Goal: Information Seeking & Learning: Find specific fact

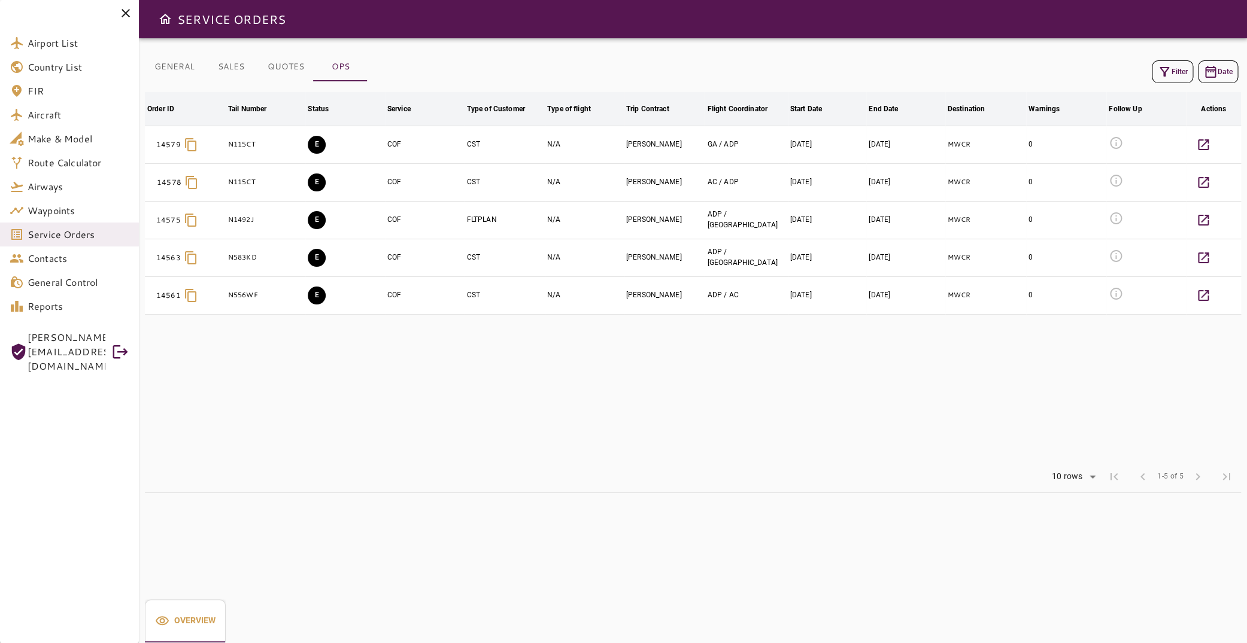
click at [1163, 68] on button "Filter" at bounding box center [1171, 71] width 41 height 23
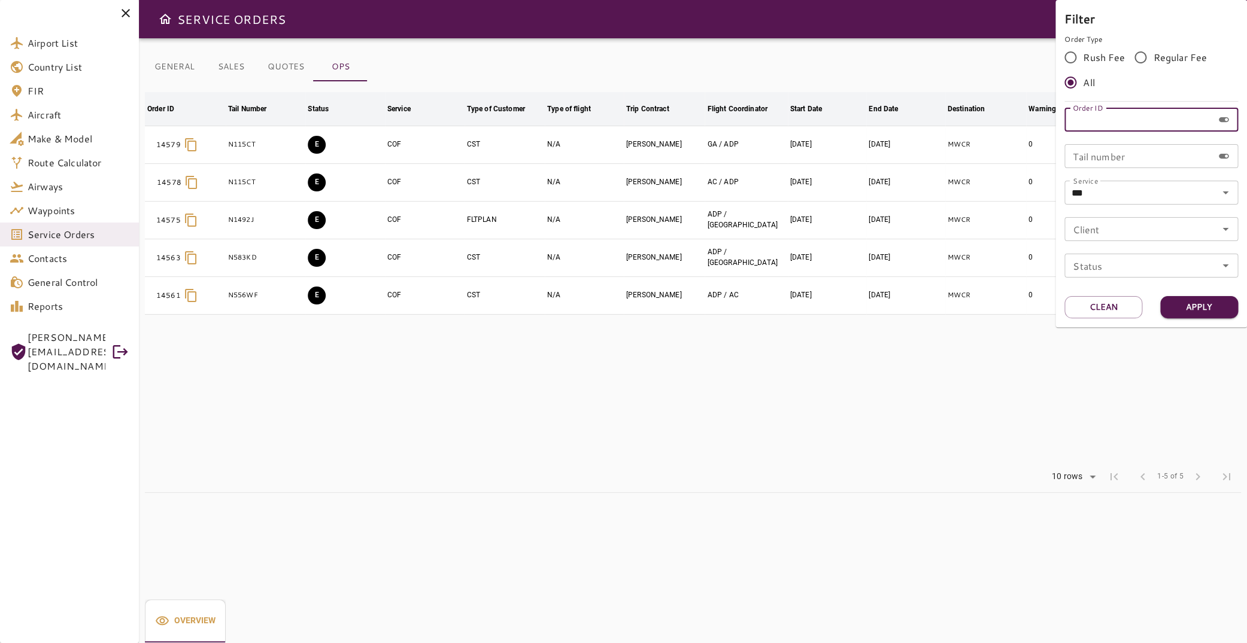
click at [1100, 121] on input "Order ID" at bounding box center [1138, 120] width 148 height 24
click at [1221, 196] on icon "Open" at bounding box center [1225, 193] width 14 height 14
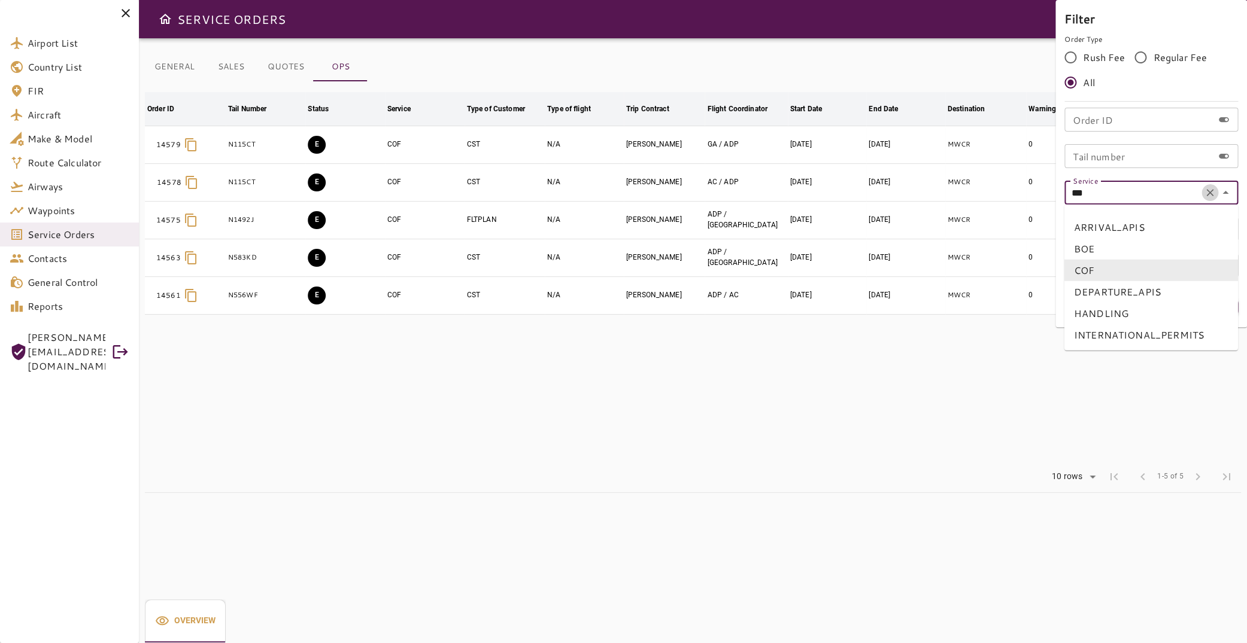
click at [1208, 194] on icon "Clear" at bounding box center [1209, 192] width 7 height 7
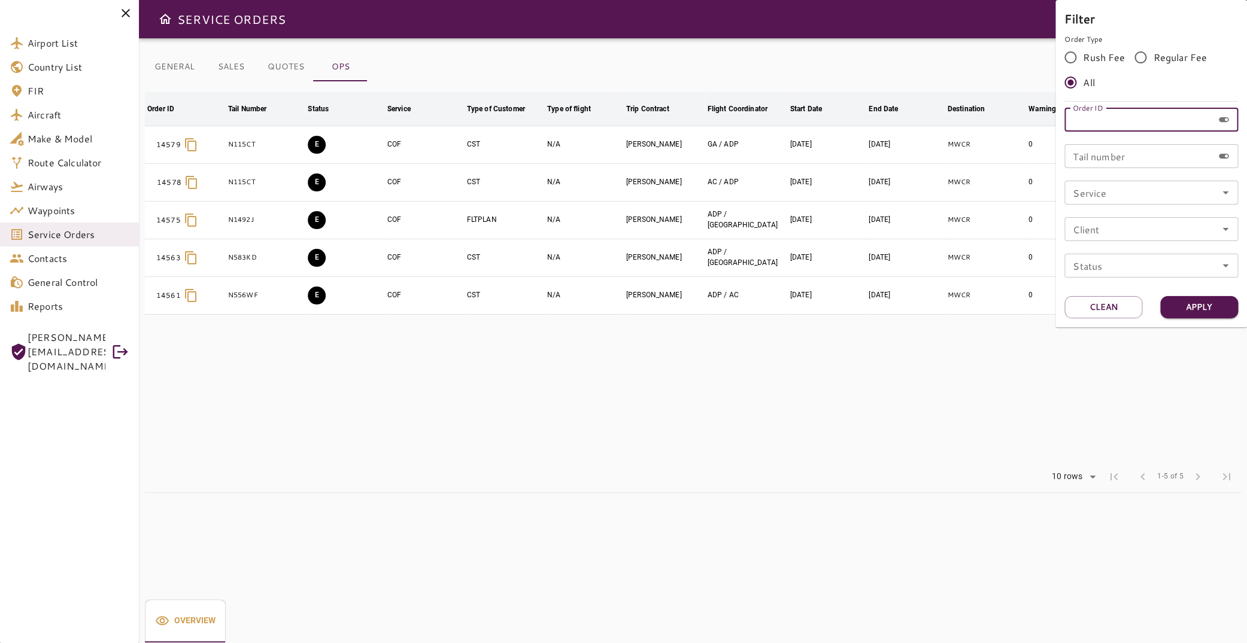
click at [1120, 115] on input "Order ID" at bounding box center [1138, 120] width 148 height 24
type input "*****"
click at [1205, 310] on button "Apply" at bounding box center [1199, 307] width 78 height 22
click at [1189, 303] on button "Apply" at bounding box center [1199, 307] width 78 height 22
click at [592, 364] on div at bounding box center [623, 321] width 1247 height 643
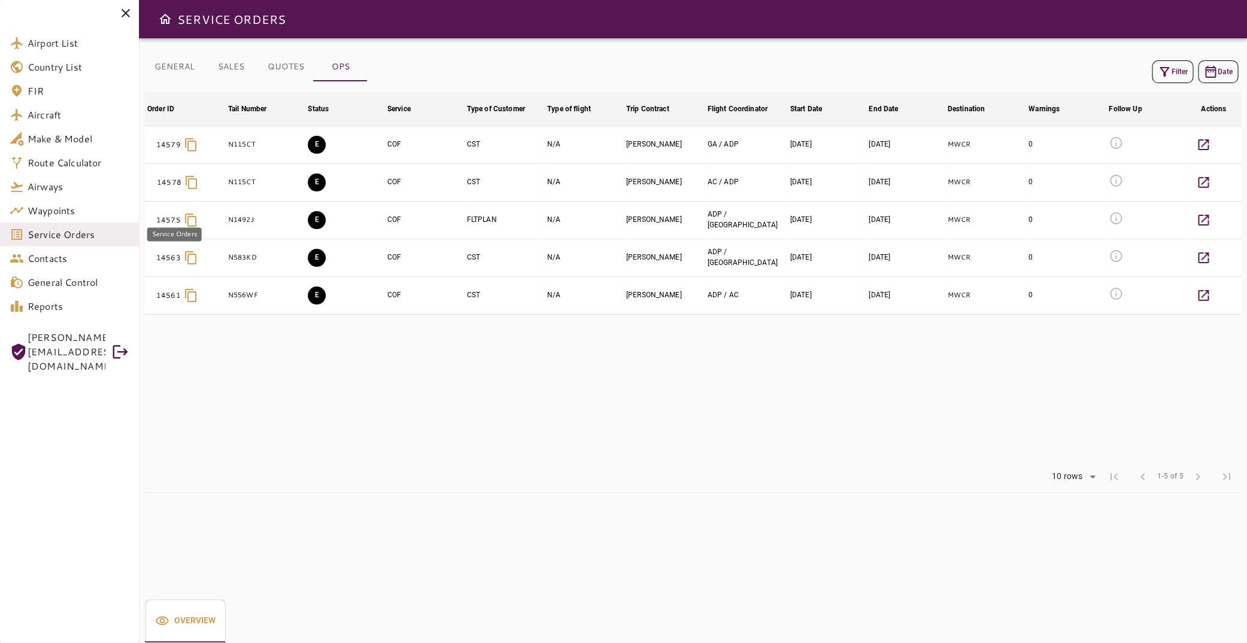
click at [62, 237] on span "Service Orders" at bounding box center [79, 234] width 102 height 14
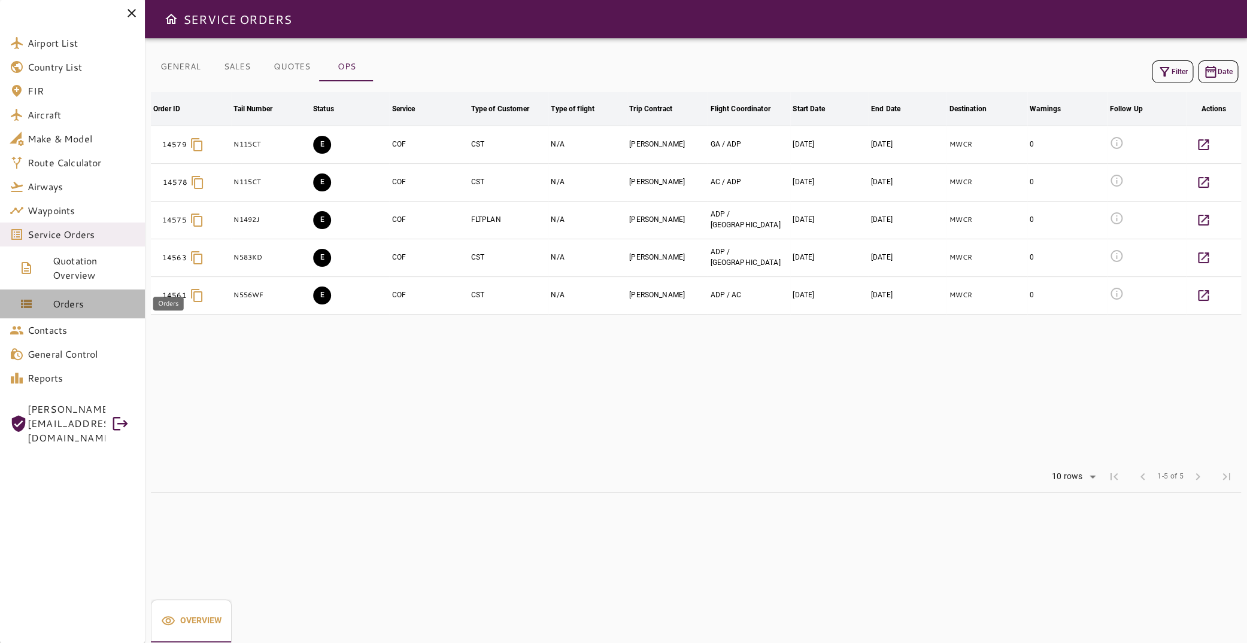
click at [68, 304] on span "Orders" at bounding box center [94, 304] width 83 height 14
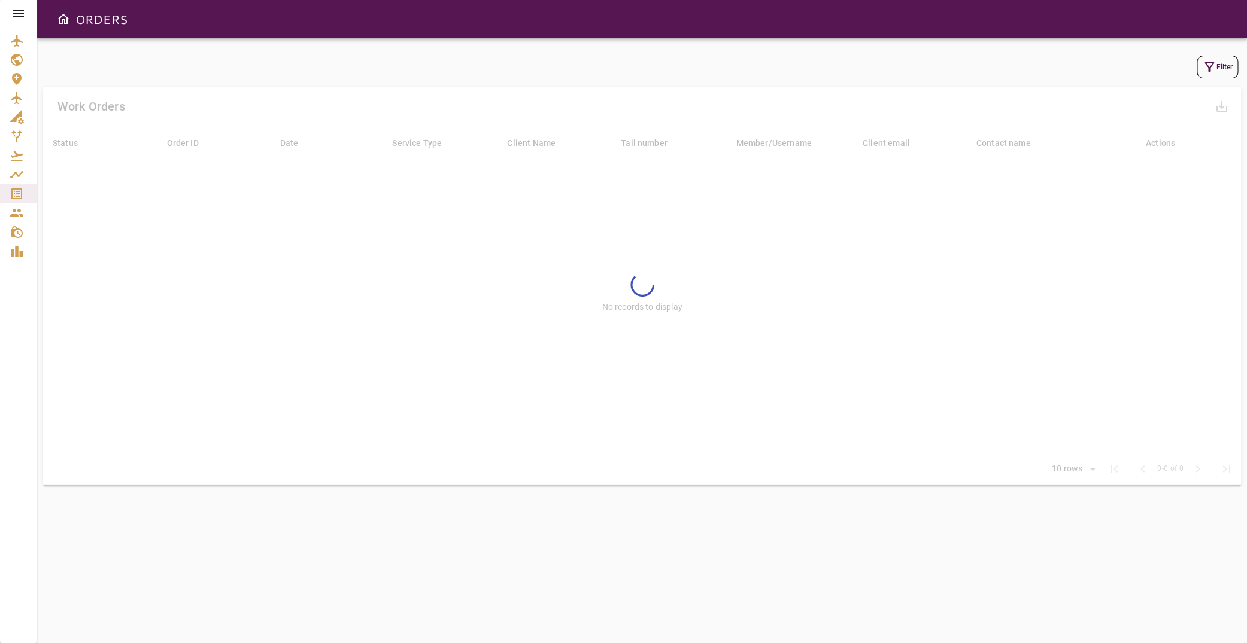
click at [1202, 71] on icon "button" at bounding box center [1209, 67] width 14 height 14
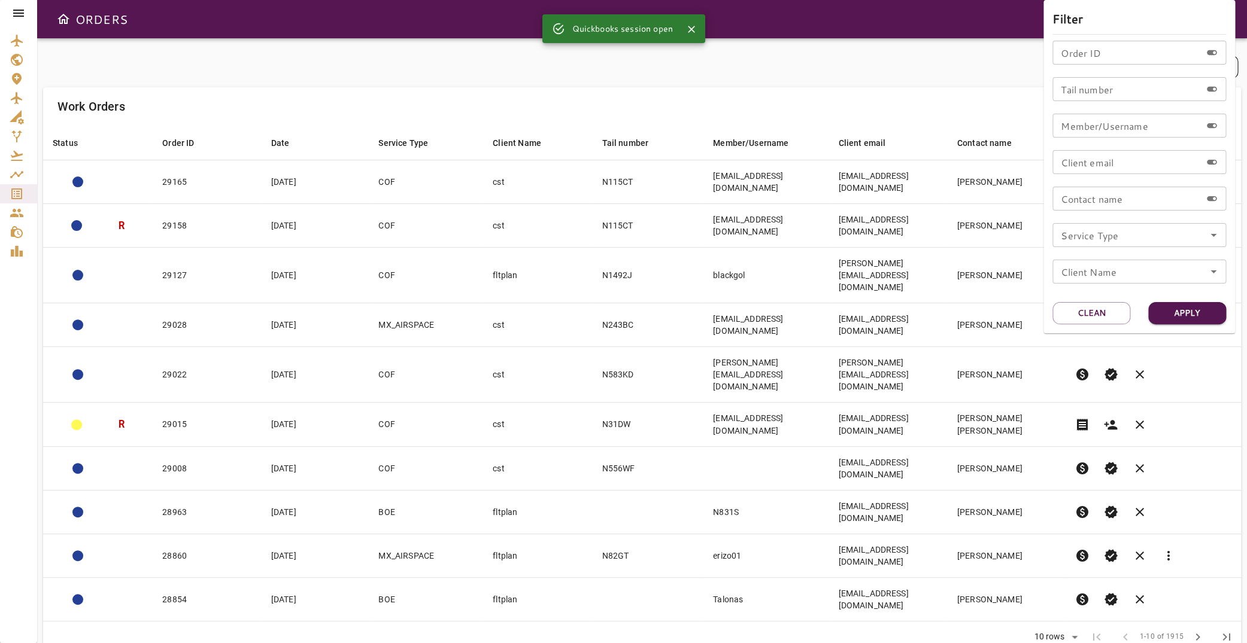
click at [1118, 56] on input "Order ID" at bounding box center [1126, 53] width 148 height 24
type input "*****"
click at [1197, 308] on button "Apply" at bounding box center [1187, 313] width 78 height 22
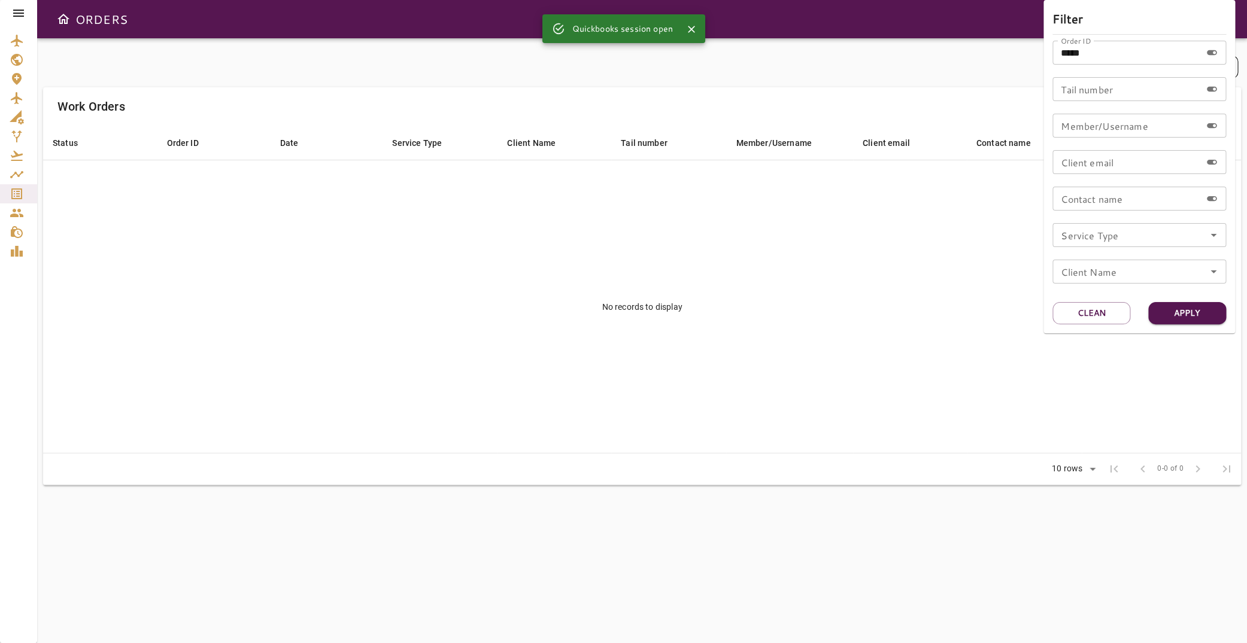
click at [18, 14] on div at bounding box center [623, 321] width 1247 height 643
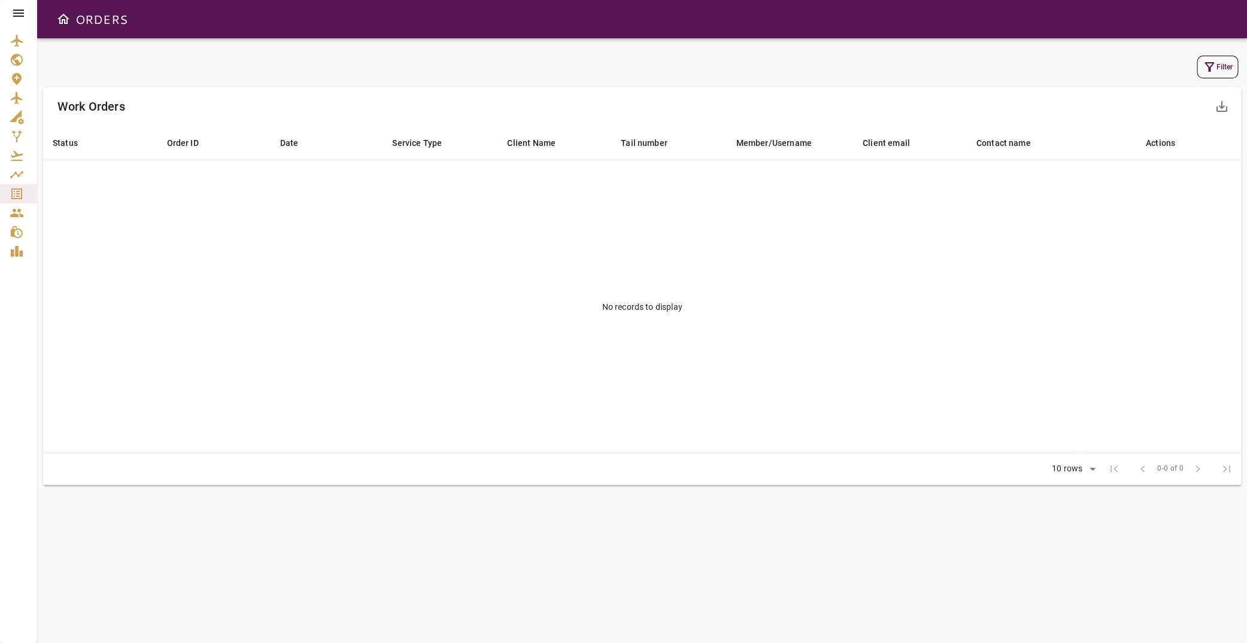
click at [19, 13] on icon at bounding box center [18, 13] width 11 height 7
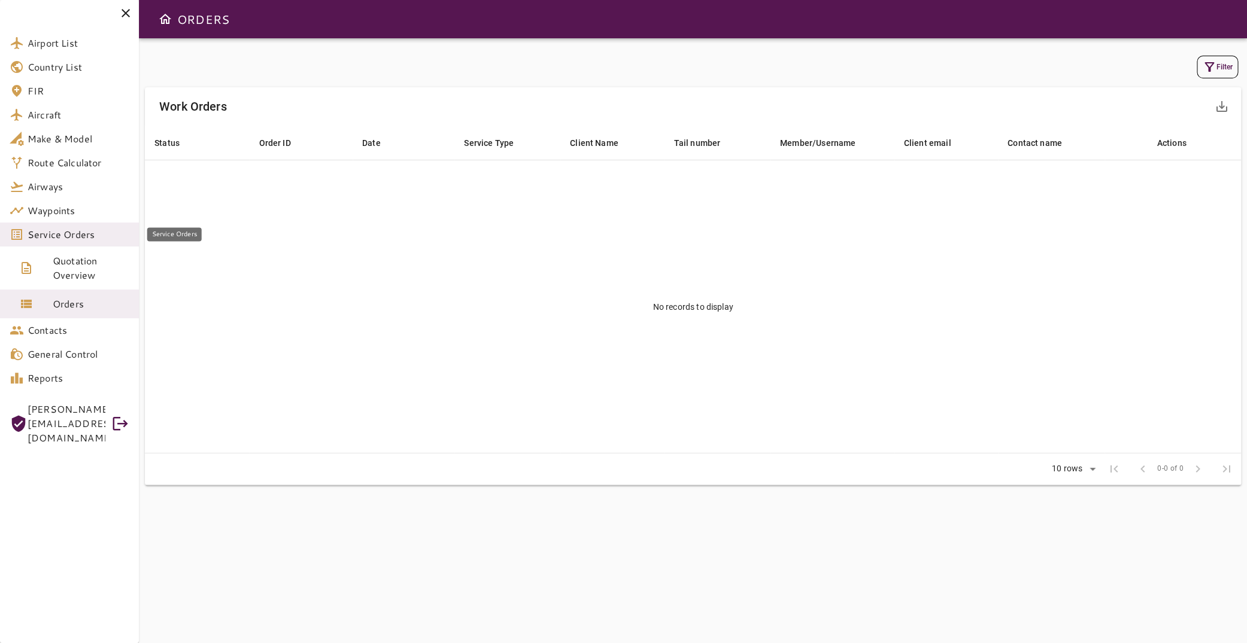
click at [86, 232] on span "Service Orders" at bounding box center [79, 234] width 102 height 14
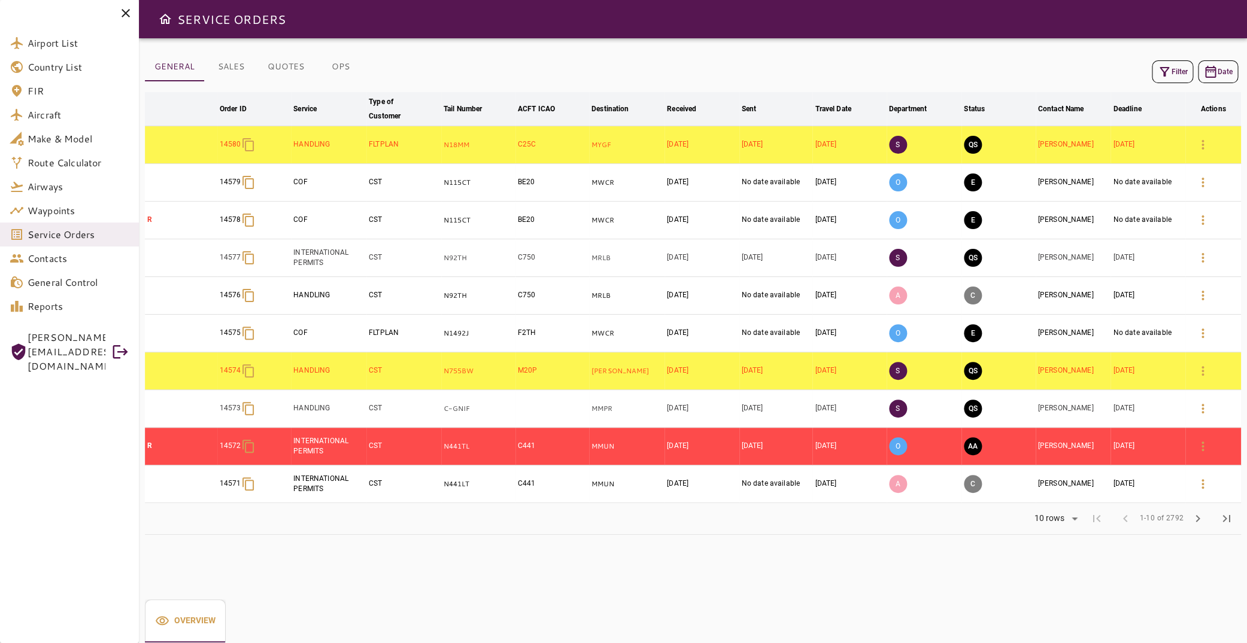
click at [1169, 74] on button "Filter" at bounding box center [1171, 71] width 41 height 23
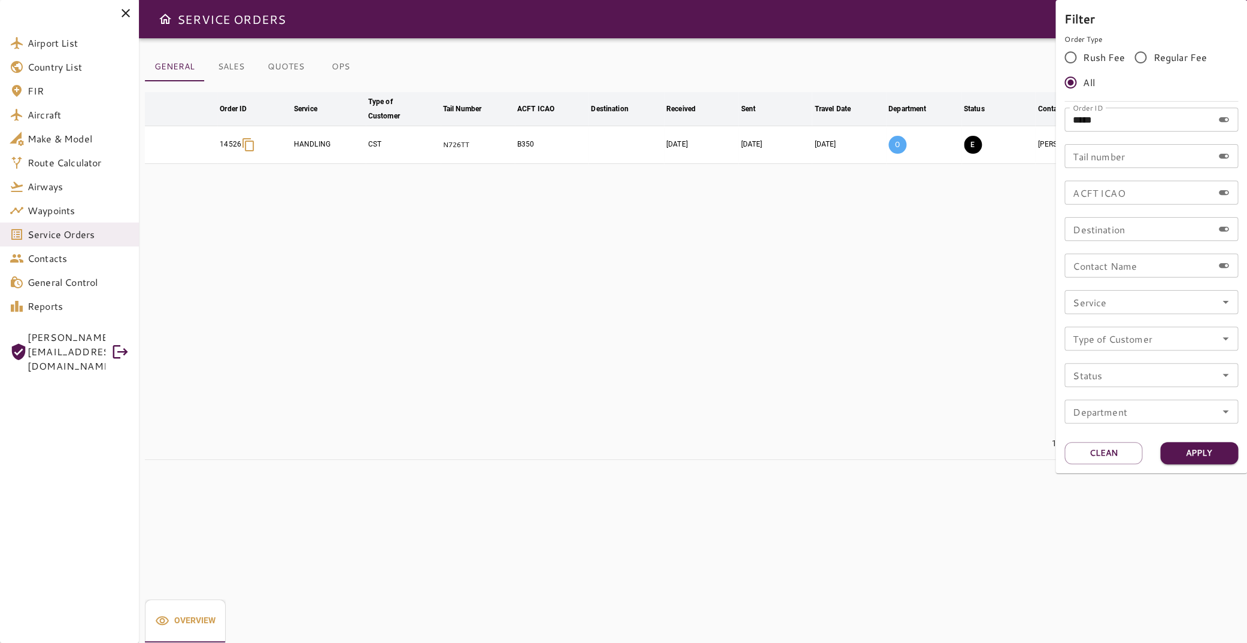
click at [593, 326] on div at bounding box center [623, 321] width 1247 height 643
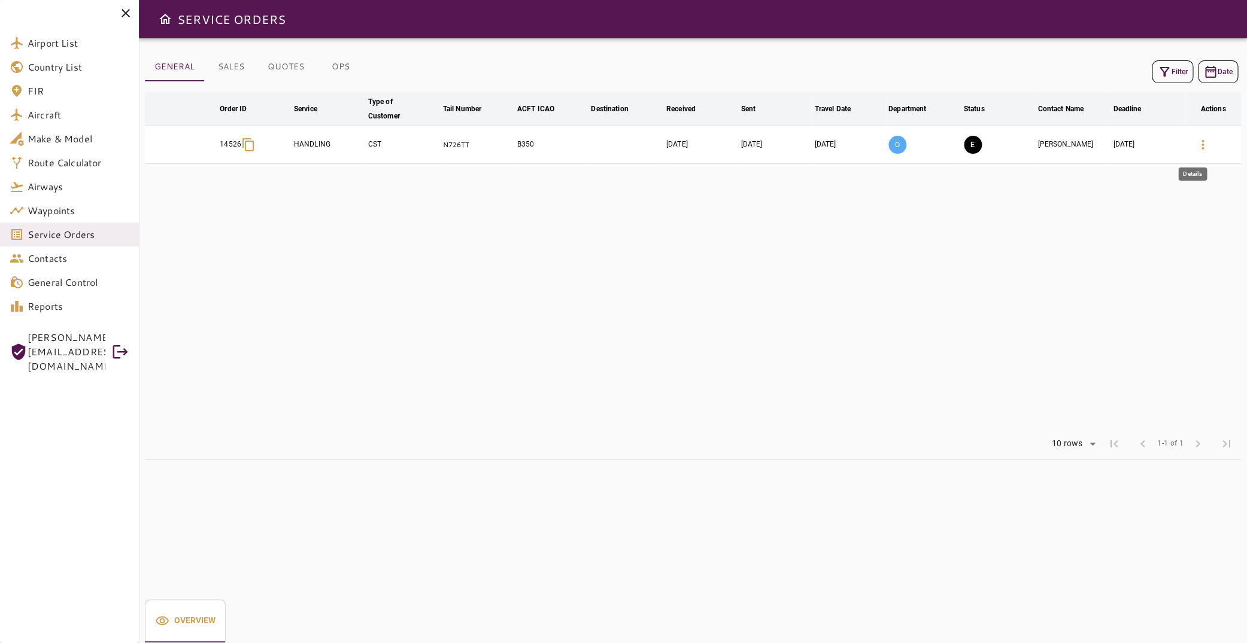
click at [1196, 139] on icon "button" at bounding box center [1202, 145] width 14 height 14
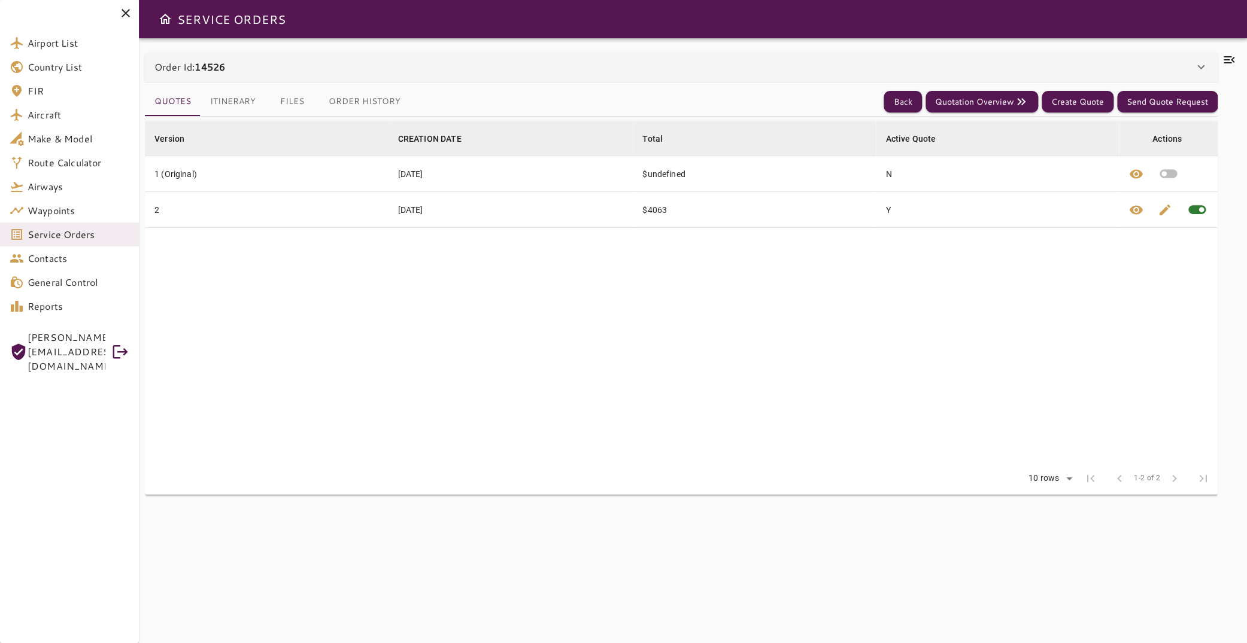
click at [1223, 57] on icon at bounding box center [1228, 59] width 11 height 7
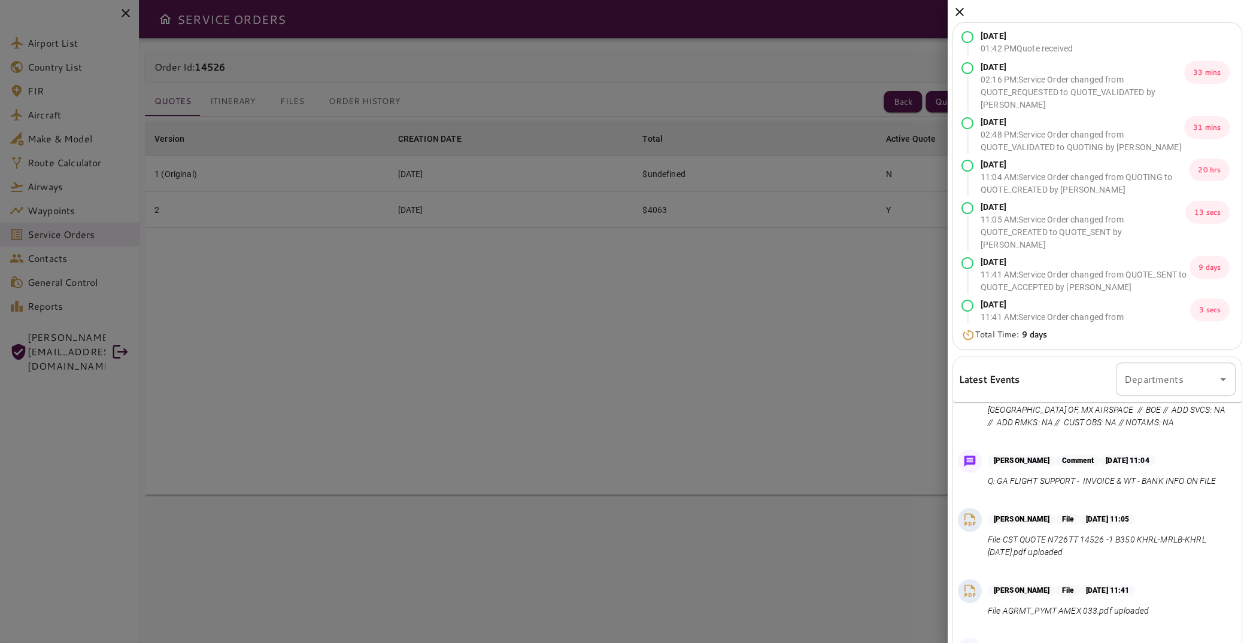
click at [961, 11] on icon at bounding box center [959, 12] width 8 height 8
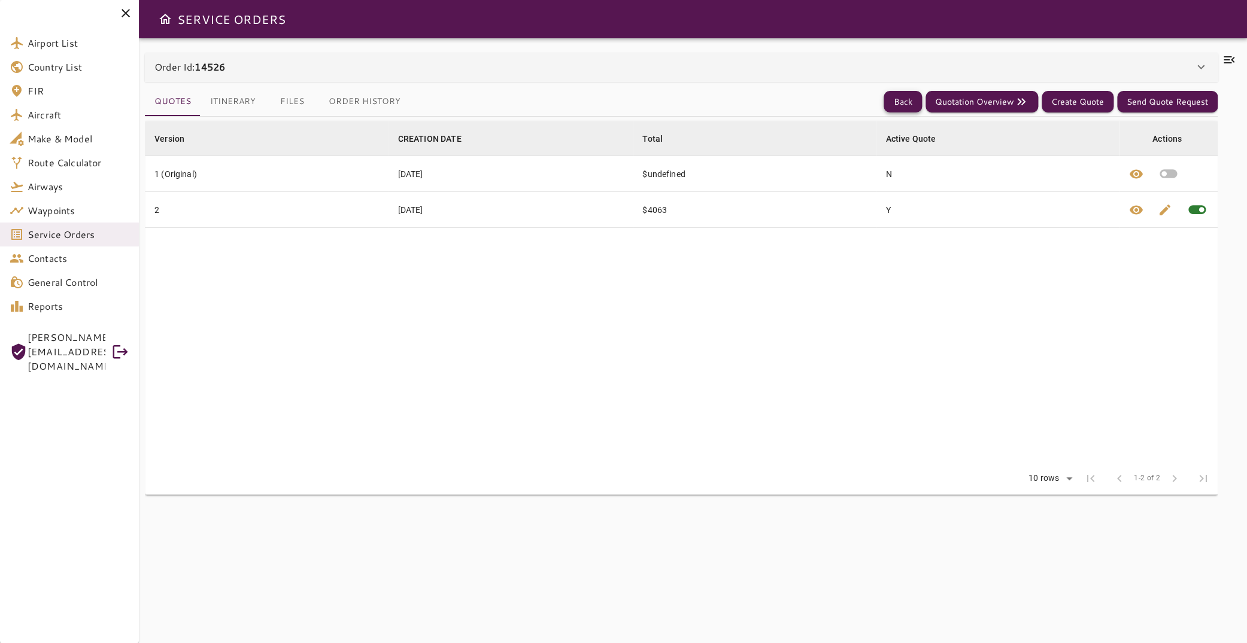
click at [884, 104] on button "Back" at bounding box center [902, 102] width 38 height 22
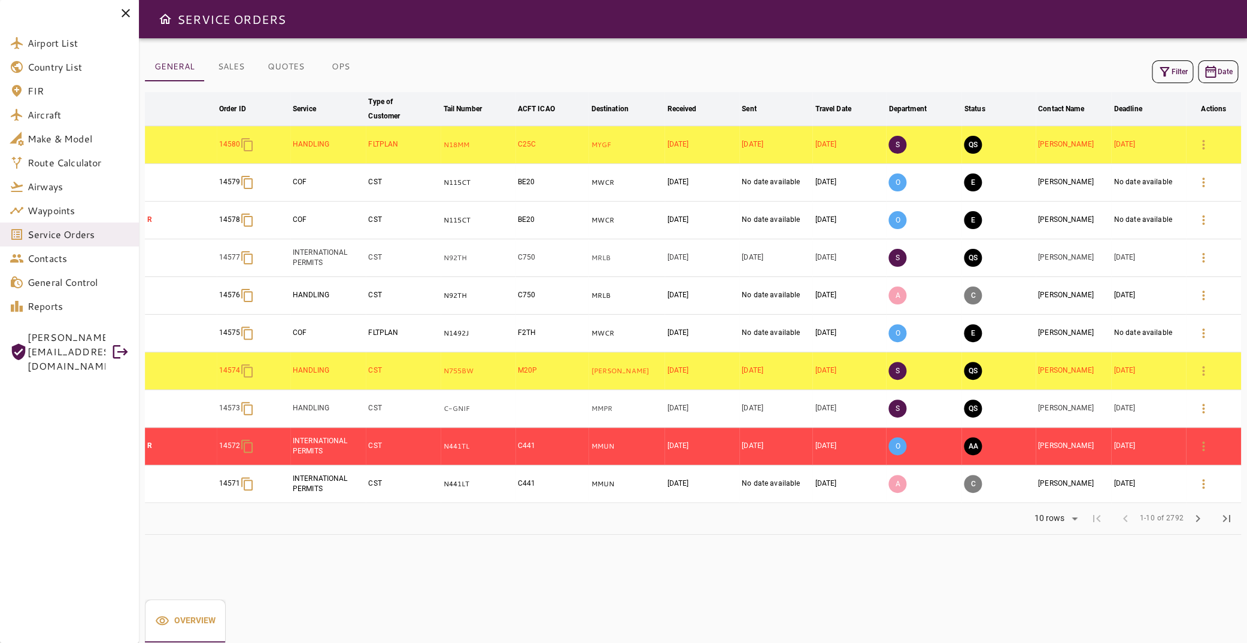
click at [1157, 74] on icon "button" at bounding box center [1164, 72] width 14 height 14
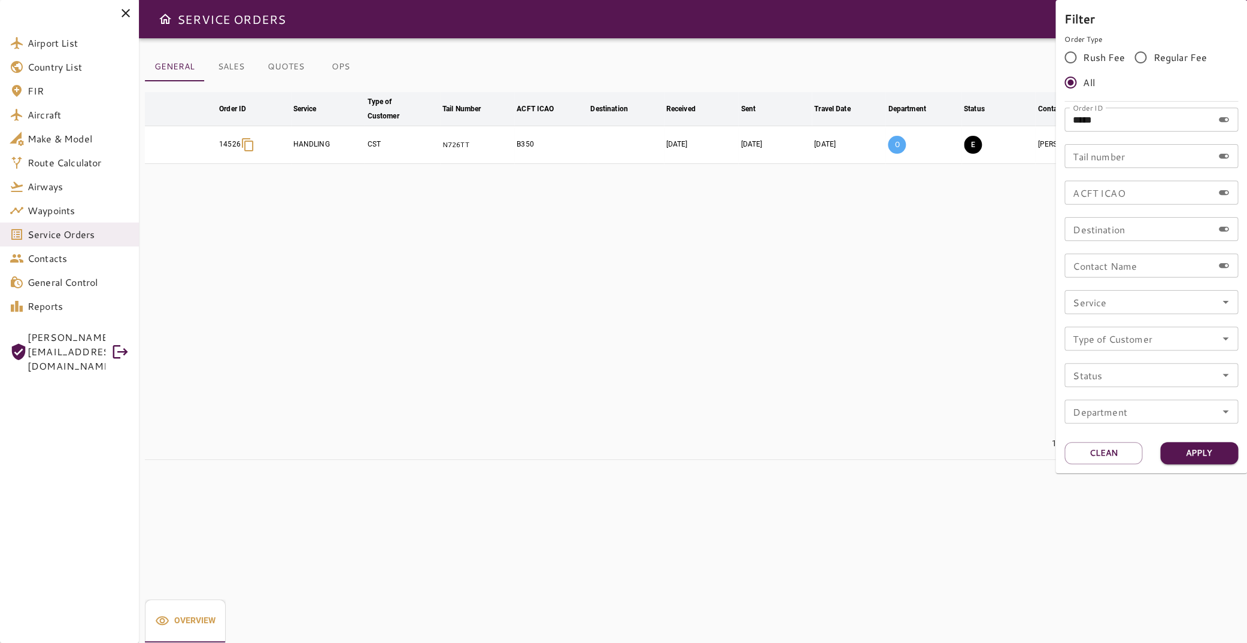
click at [903, 253] on div at bounding box center [623, 321] width 1247 height 643
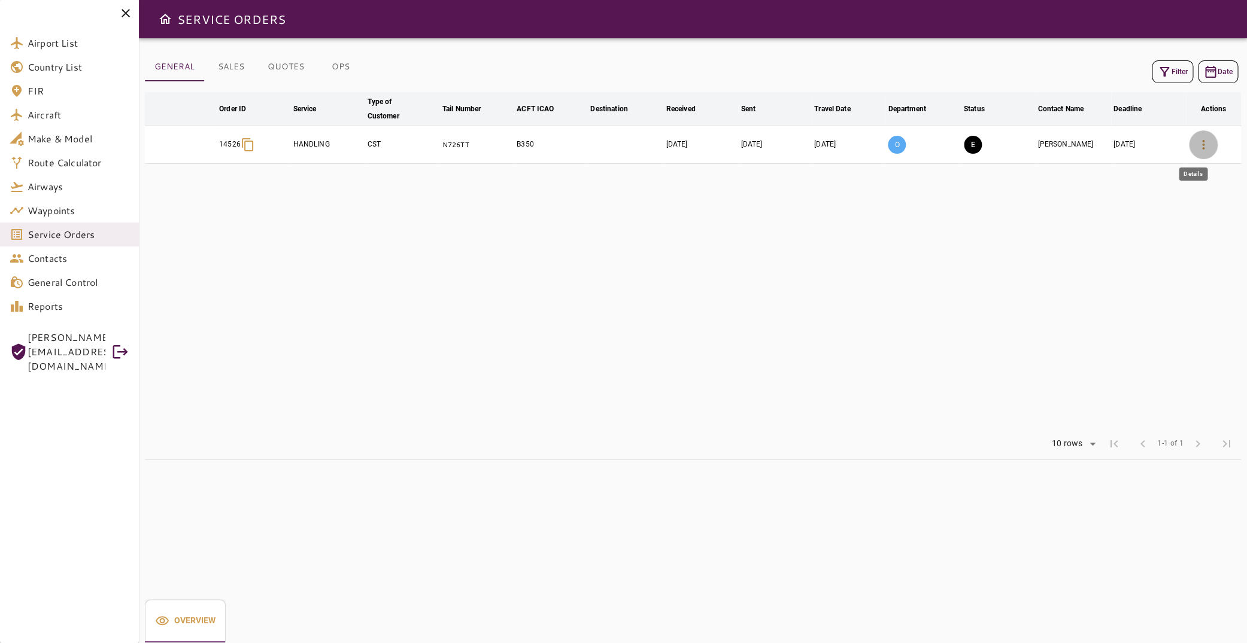
click at [1202, 140] on icon "button" at bounding box center [1203, 145] width 2 height 10
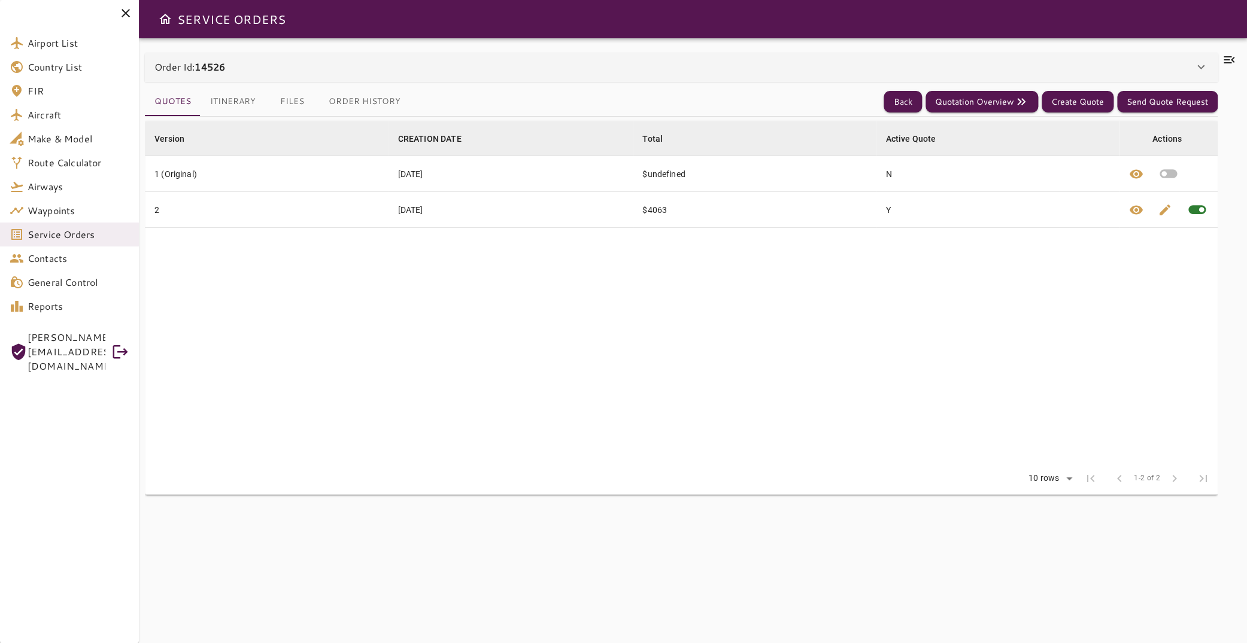
click at [1223, 63] on icon at bounding box center [1228, 59] width 11 height 7
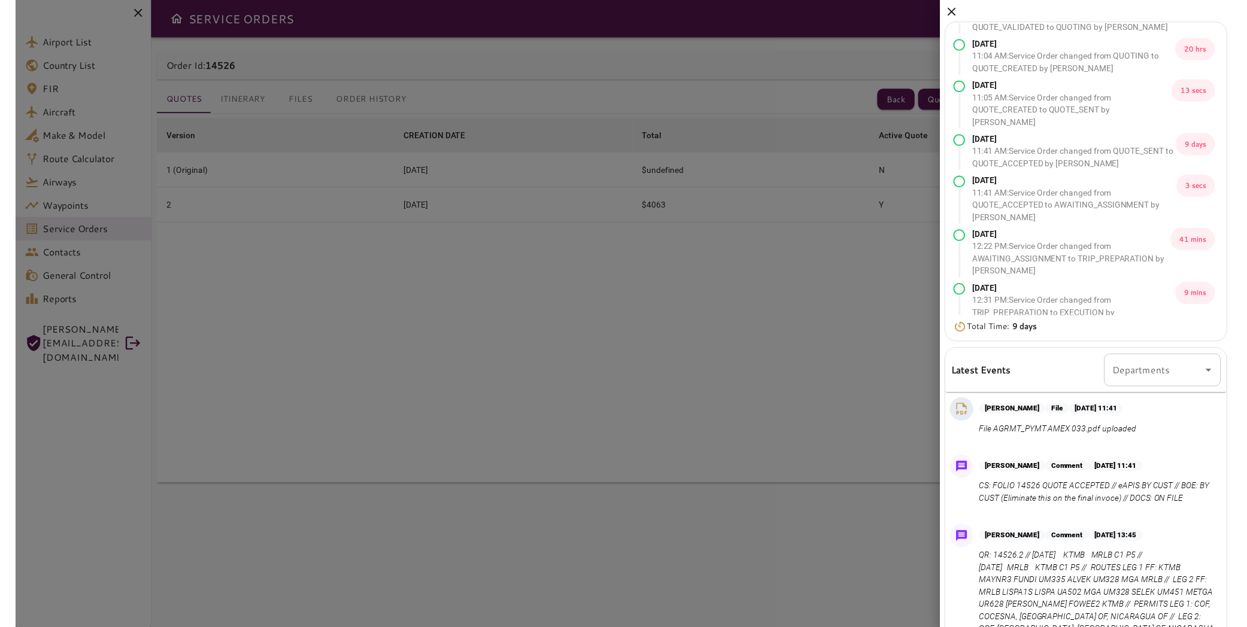
scroll to position [122, 0]
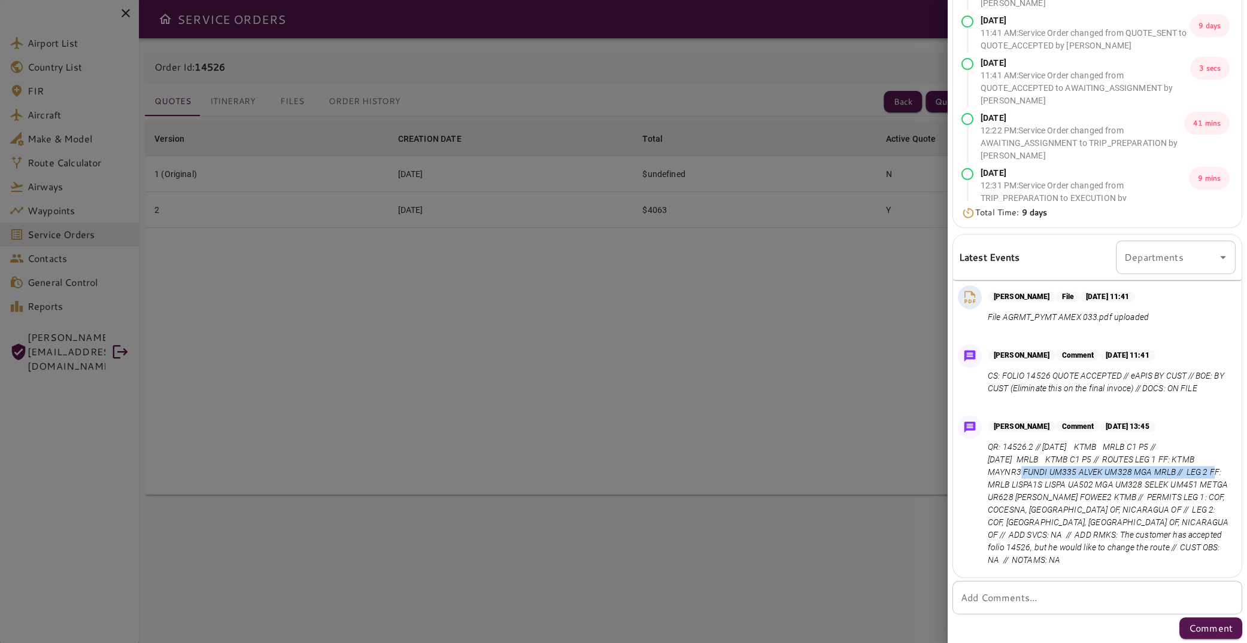
drag, startPoint x: 1001, startPoint y: 470, endPoint x: 1008, endPoint y: 485, distance: 16.3
click at [1008, 485] on p "QR: 14526.2 // [DATE] KTMB MRLB C1 P5 // [DATE] MRLB KTMB C1 P5 // ROUTES LEG 1…" at bounding box center [1108, 504] width 243 height 126
copy p "KTMB MAYNR3 FUNDI UM335 ALVEK UM328 MGA MRLB"
